Goal: Task Accomplishment & Management: Manage account settings

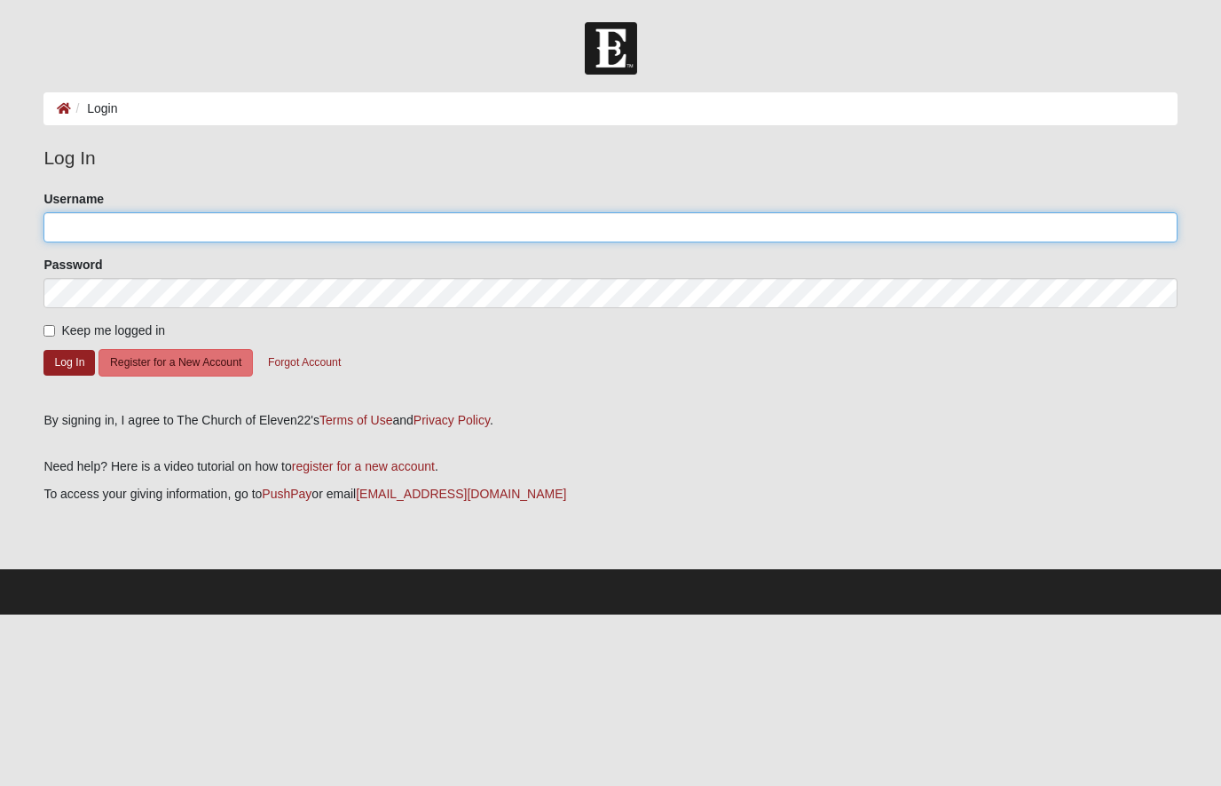
click at [292, 228] on input "Username" at bounding box center [610, 227] width 1134 height 30
type input "[EMAIL_ADDRESS][DOMAIN_NAME]"
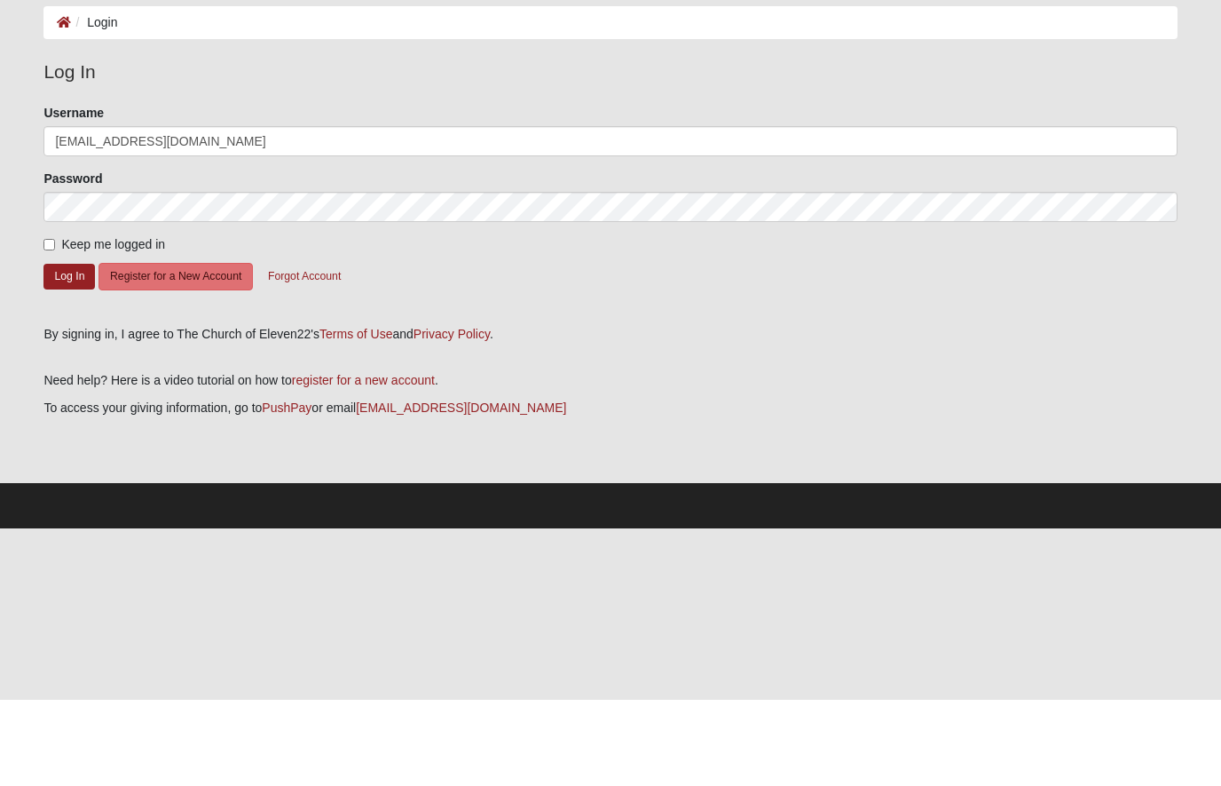
click at [55, 325] on input "Keep me logged in" at bounding box center [49, 331] width 12 height 12
checkbox input "true"
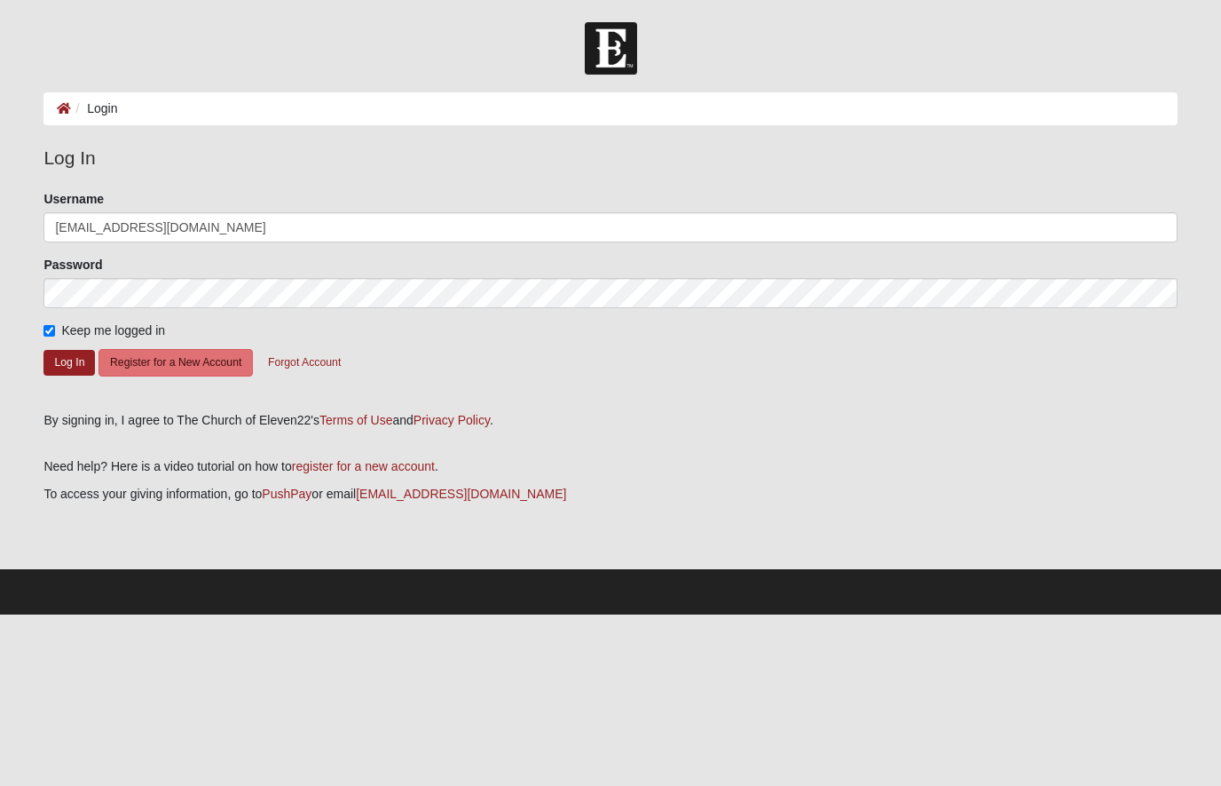
click at [76, 368] on button "Log In" at bounding box center [68, 363] width 51 height 26
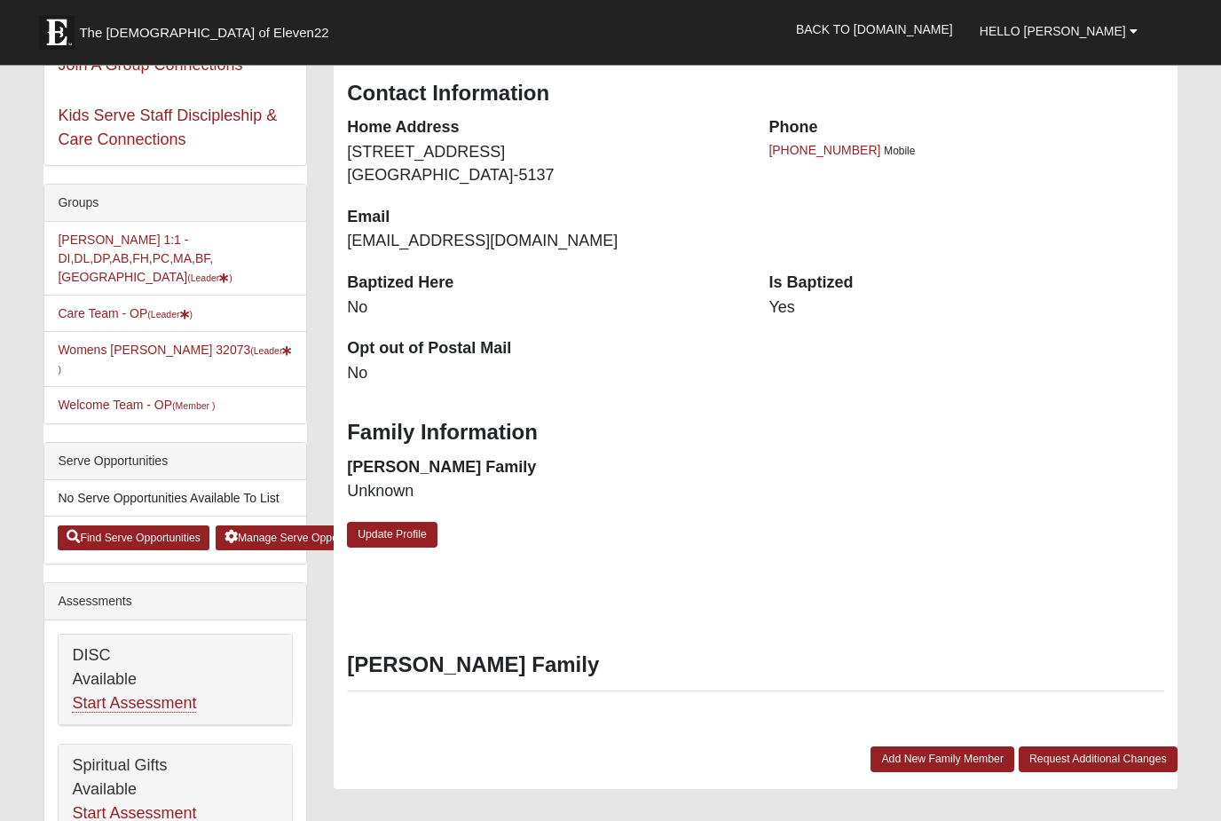
scroll to position [304, 0]
click at [113, 306] on link "Care Team - OP (Leader )" at bounding box center [125, 313] width 135 height 14
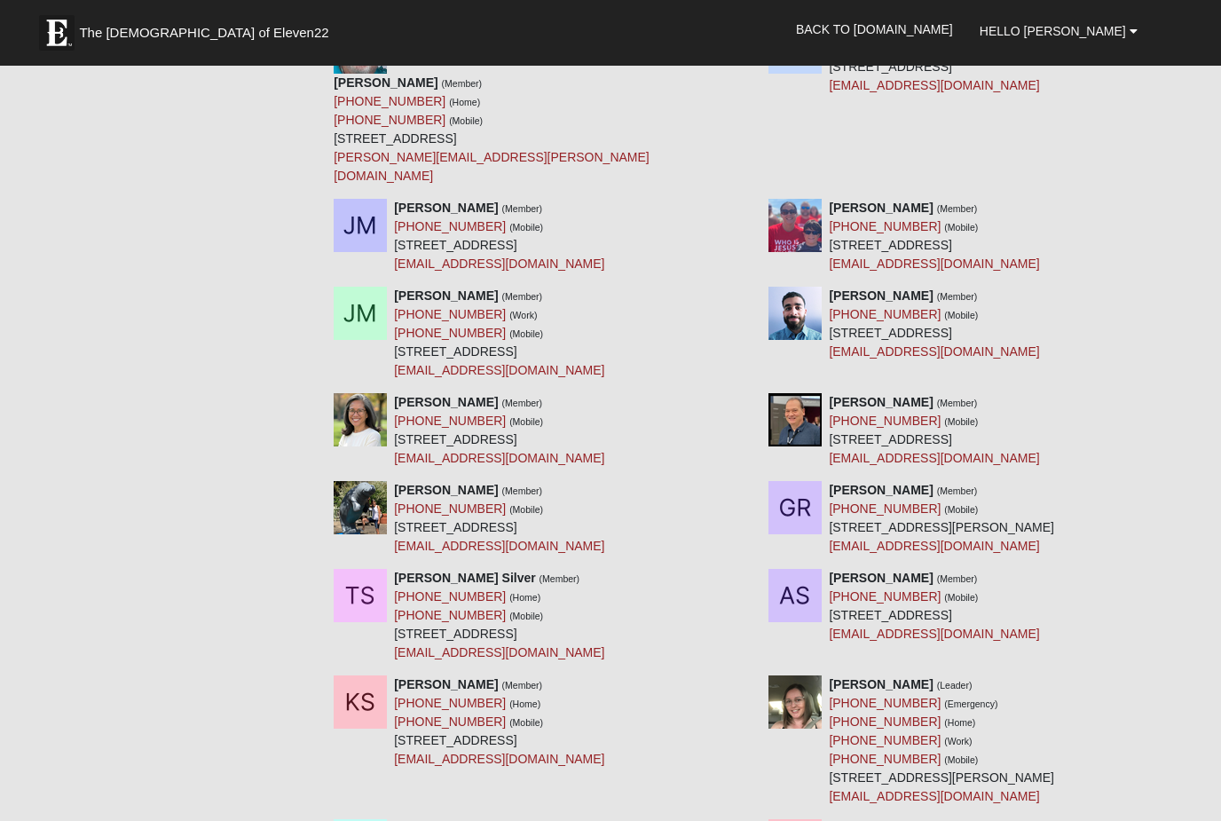
scroll to position [1341, 0]
